Goal: Task Accomplishment & Management: Use online tool/utility

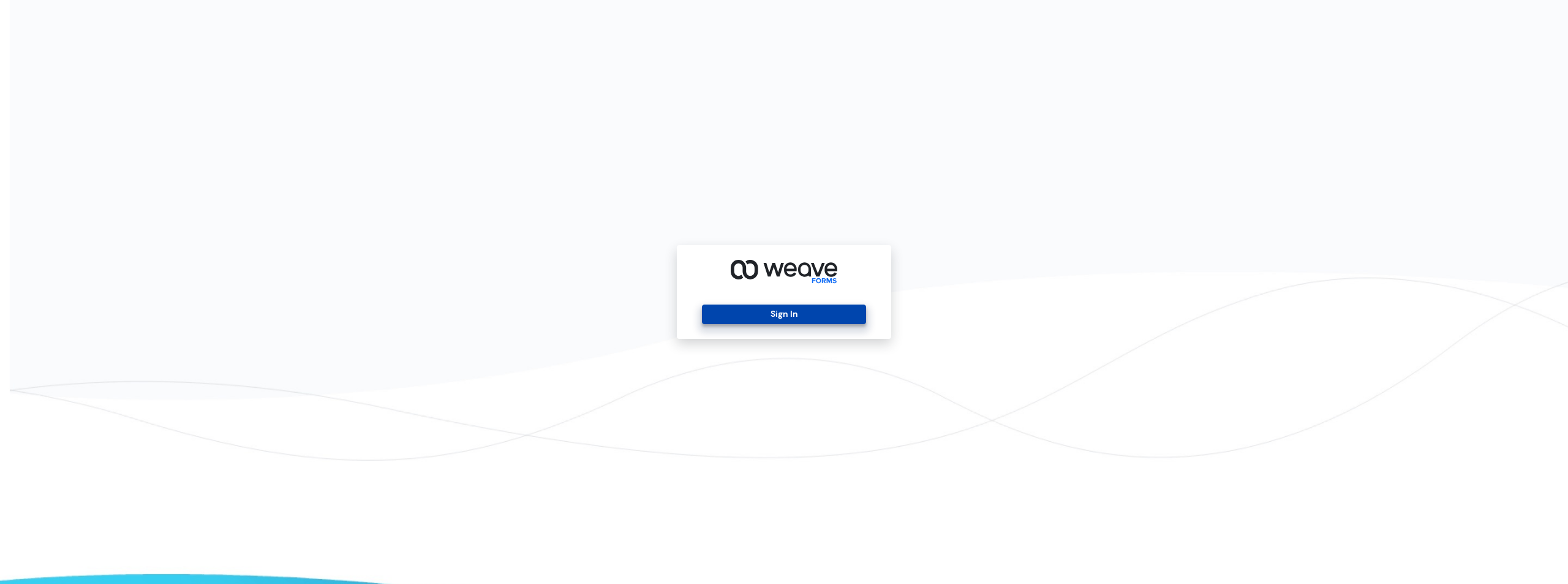
drag, startPoint x: 797, startPoint y: 311, endPoint x: 800, endPoint y: 260, distance: 51.1
click at [797, 309] on button "Sign In" at bounding box center [784, 314] width 163 height 19
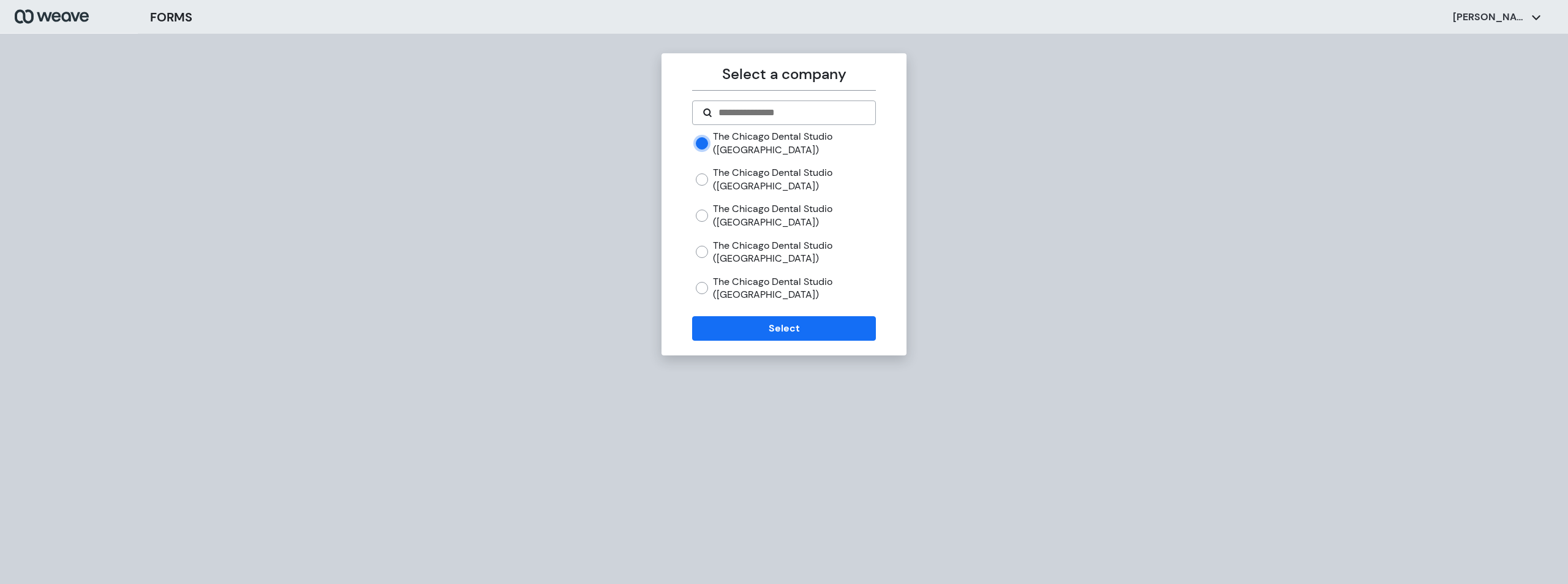
click at [811, 314] on form "The Chicago Dental Studio ([GEOGRAPHIC_DATA]) The Chicago Dental Studio ([GEOGR…" at bounding box center [783, 220] width 183 height 240
click at [813, 322] on button "Select" at bounding box center [783, 328] width 183 height 25
